Goal: Information Seeking & Learning: Learn about a topic

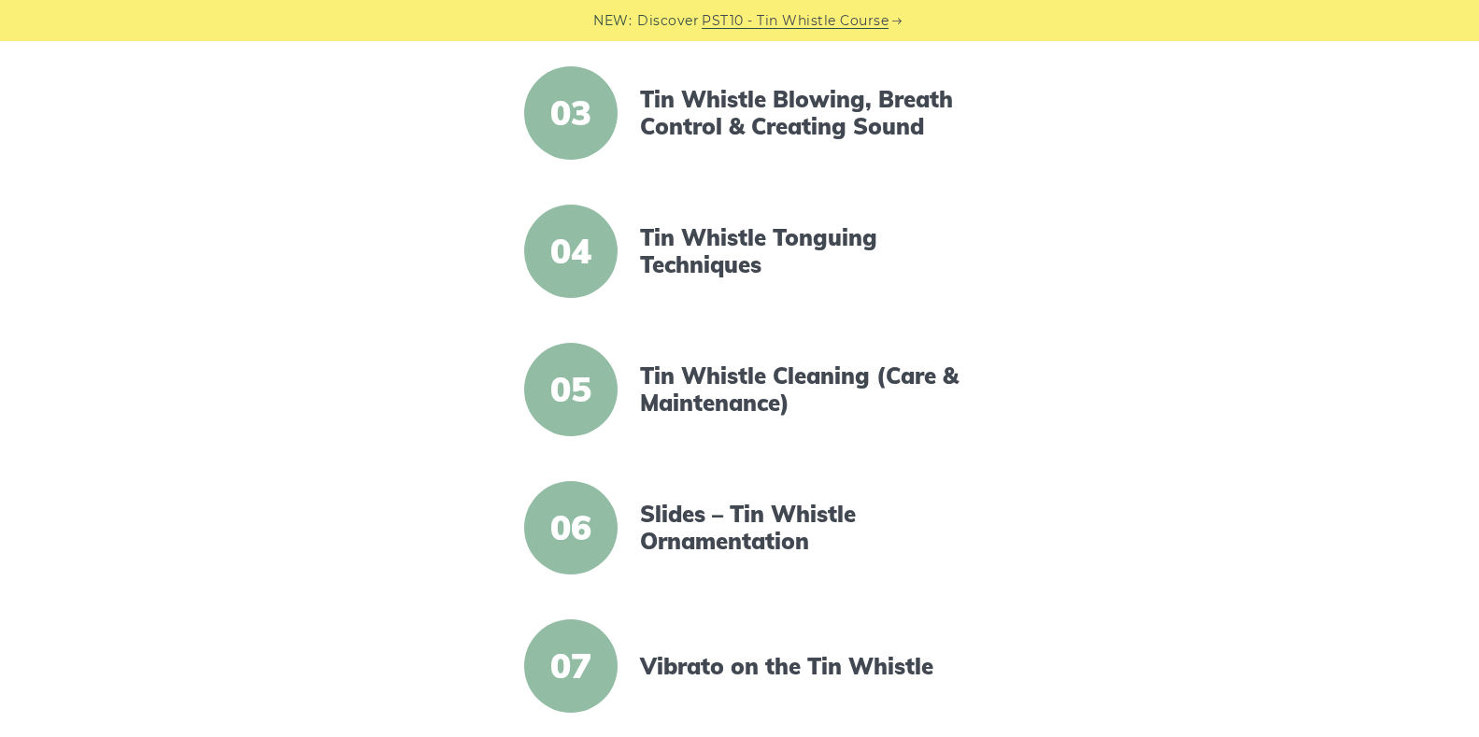
scroll to position [747, 0]
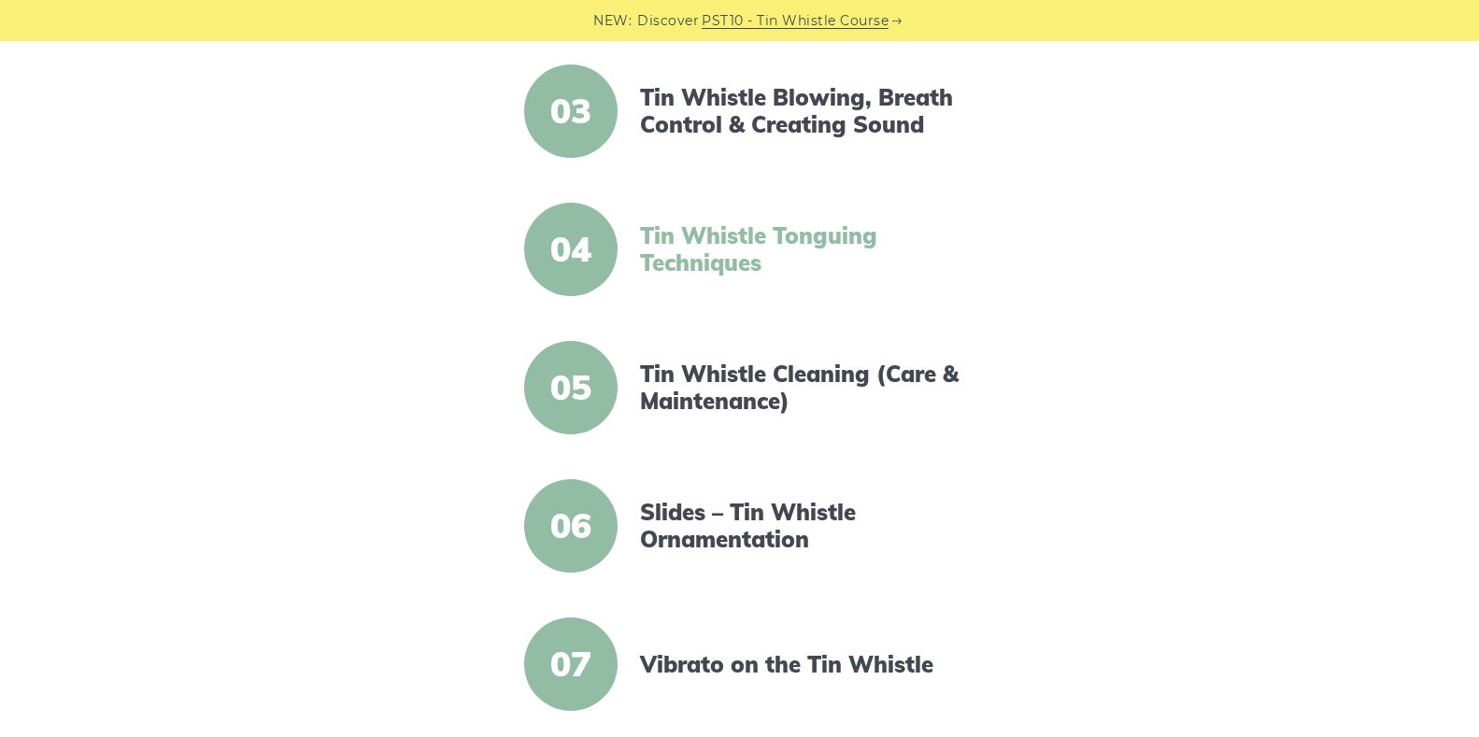
click at [697, 234] on link "Tin Whistle Tonguing Techniques" at bounding box center [800, 249] width 321 height 54
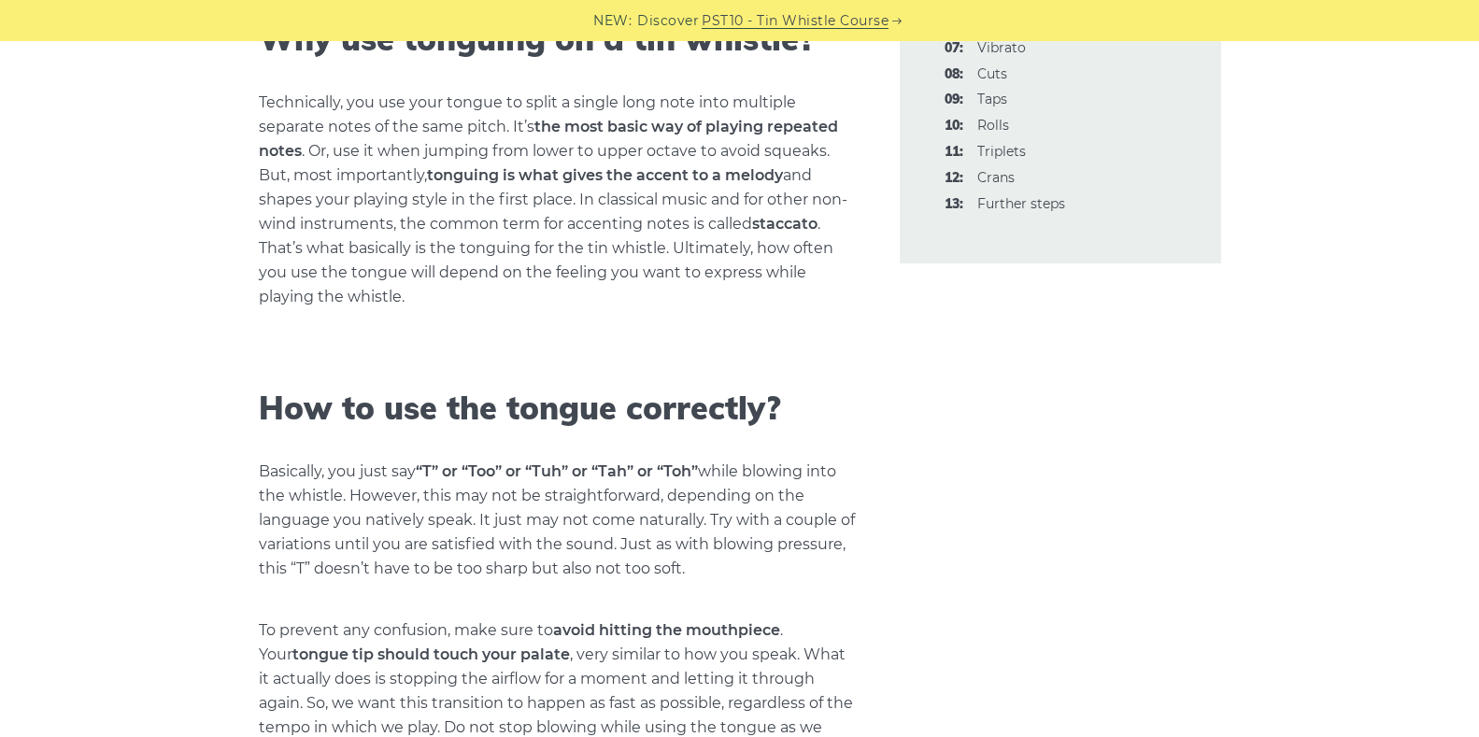
scroll to position [413, 0]
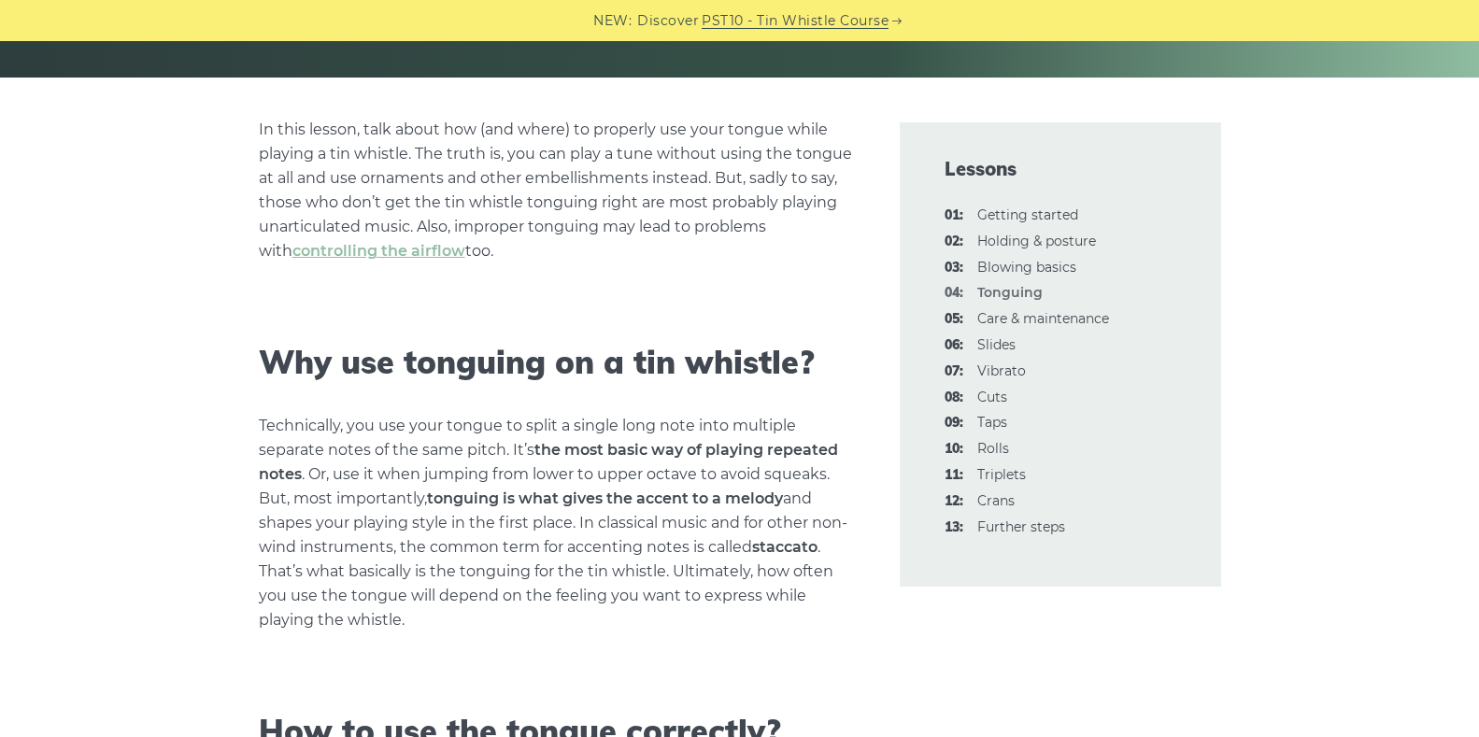
drag, startPoint x: 1466, startPoint y: 82, endPoint x: 1466, endPoint y: 114, distance: 31.8
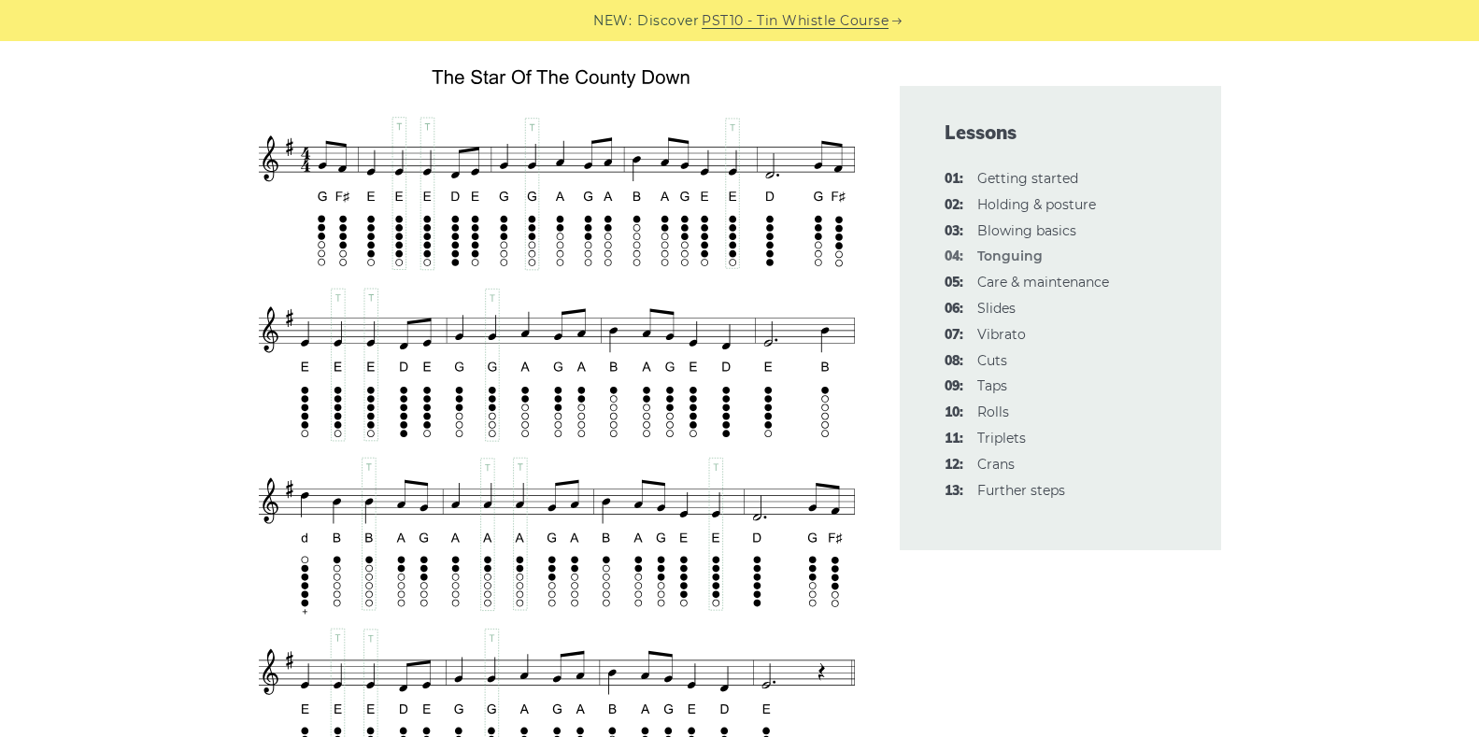
scroll to position [3237, 0]
click at [1006, 286] on link "05: Care & maintenance" at bounding box center [1043, 282] width 132 height 17
